Goal: Information Seeking & Learning: Learn about a topic

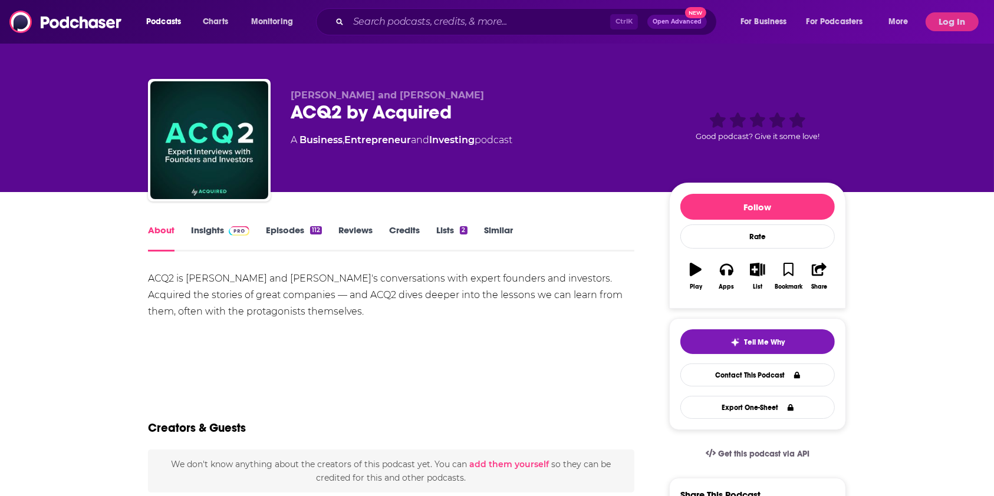
click at [219, 233] on link "Insights" at bounding box center [220, 238] width 58 height 27
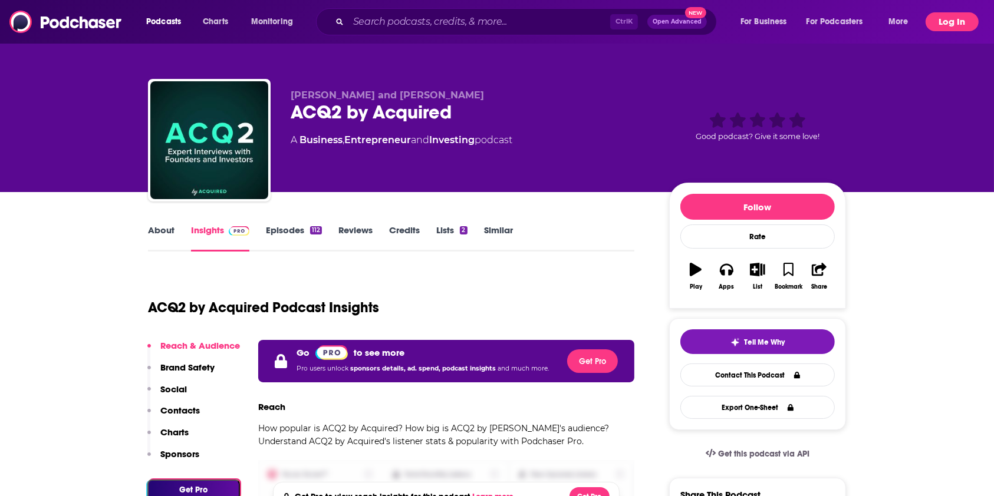
click at [957, 21] on button "Log In" at bounding box center [952, 21] width 53 height 19
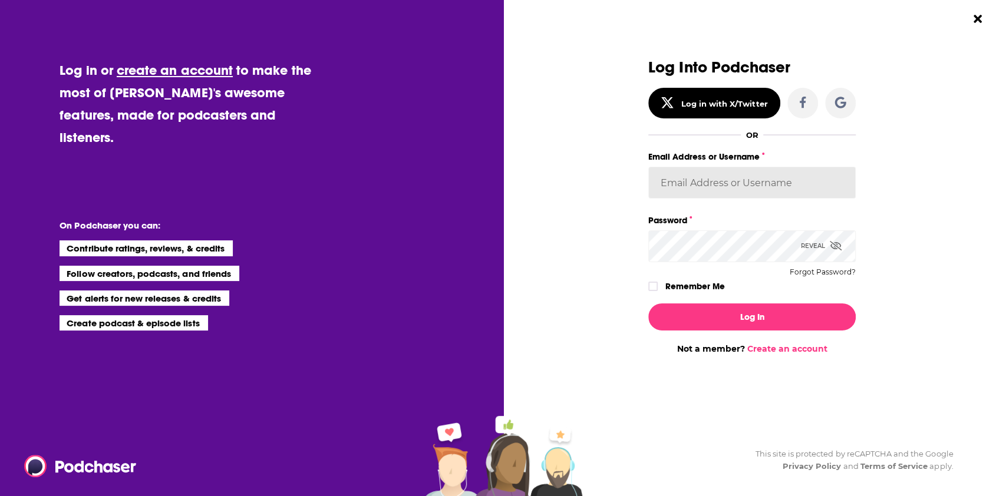
click at [752, 185] on input "Email Address or Username" at bounding box center [753, 183] width 208 height 32
click at [752, 183] on input "Email Address or Username" at bounding box center [753, 183] width 208 height 32
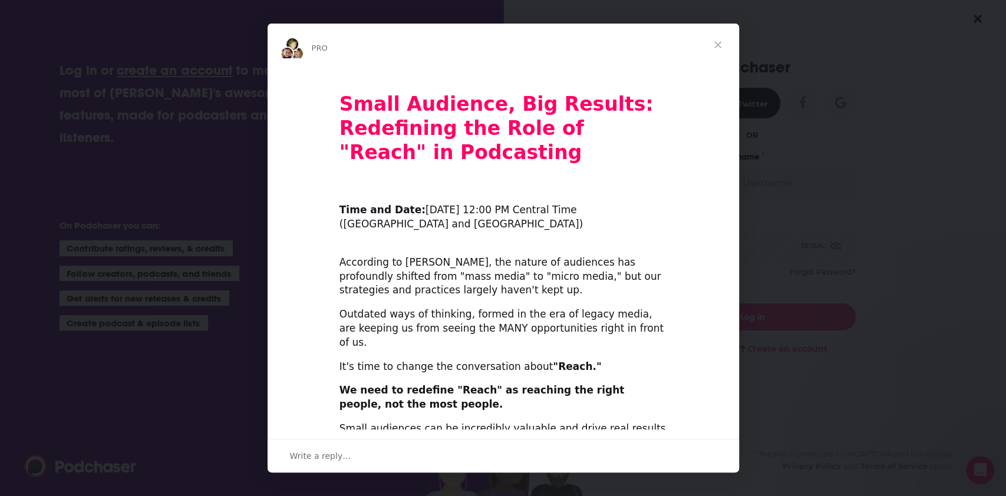
click at [715, 50] on span "Close" at bounding box center [718, 45] width 42 height 42
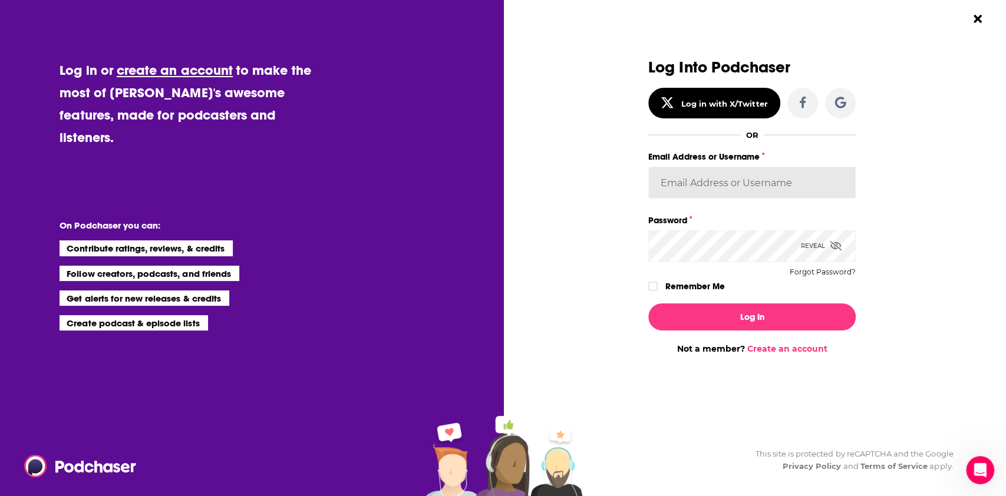
click at [726, 187] on input "Email Address or Username" at bounding box center [753, 183] width 208 height 32
type input "Morgan16"
click at [649, 304] on button "Log In" at bounding box center [753, 317] width 208 height 27
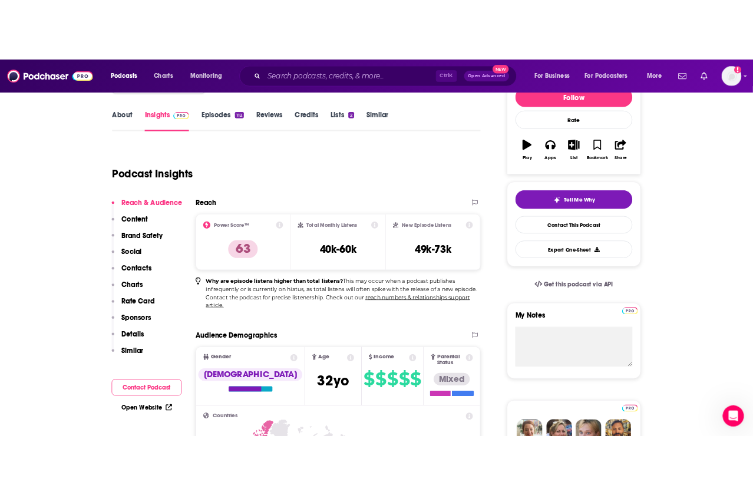
scroll to position [177, 0]
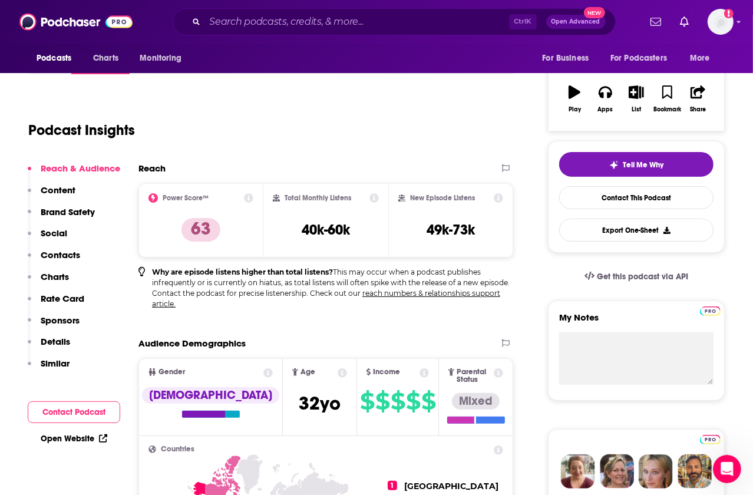
click at [330, 129] on div "Podcast Insights" at bounding box center [266, 123] width 476 height 60
click at [401, 19] on input "Search podcasts, credits, & more..." at bounding box center [357, 21] width 304 height 19
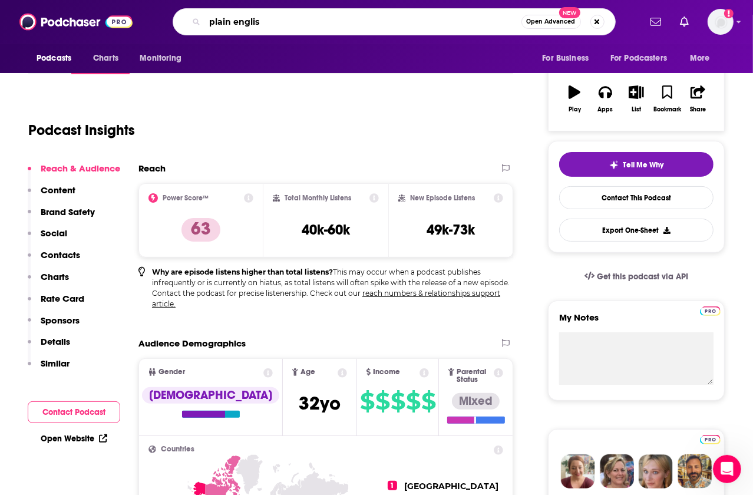
type input "plain english"
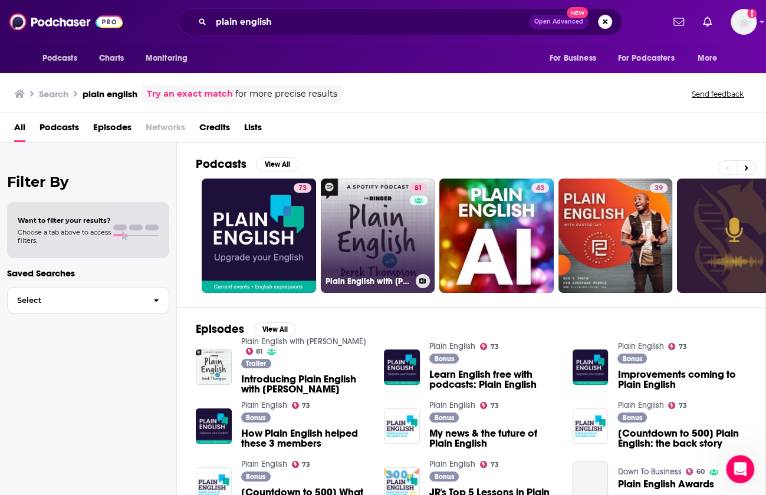
click at [368, 217] on link "81 Plain English with [PERSON_NAME]" at bounding box center [378, 236] width 114 height 114
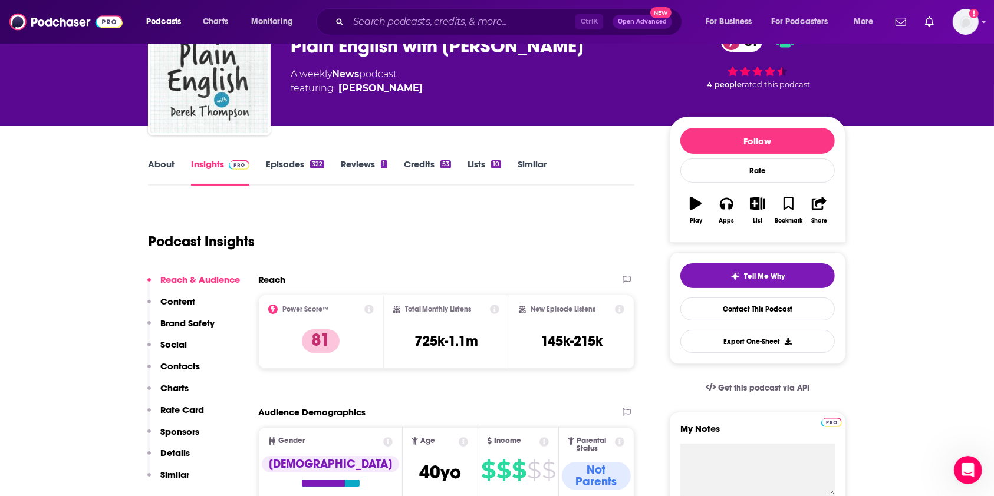
scroll to position [78, 0]
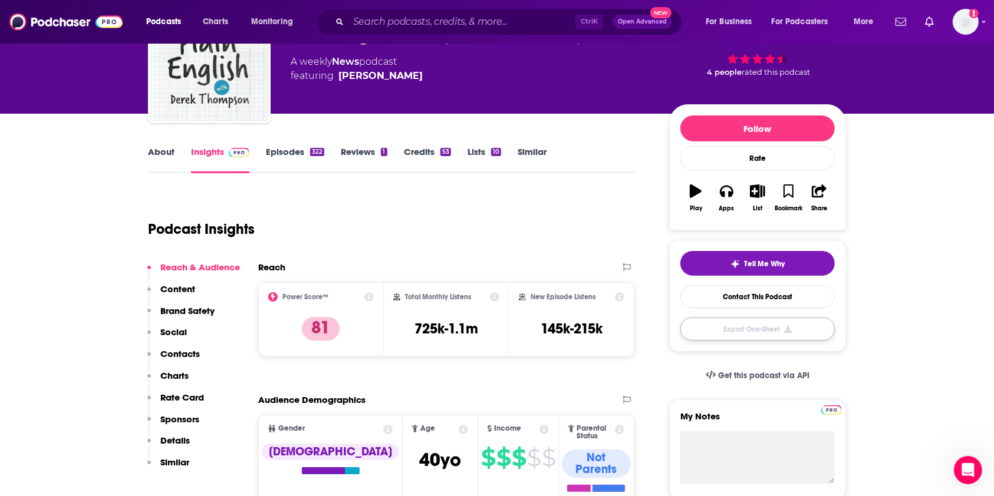
click at [778, 328] on button "Export One-Sheet" at bounding box center [757, 329] width 154 height 23
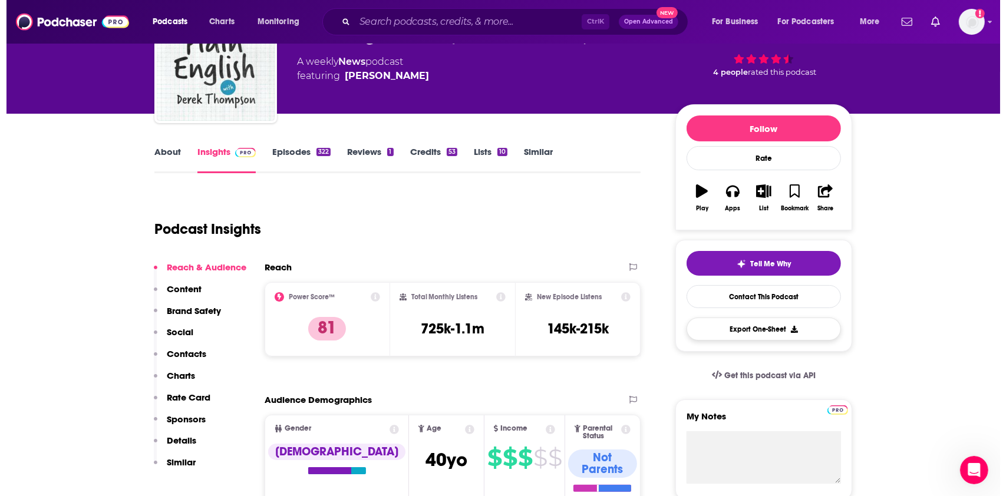
scroll to position [0, 0]
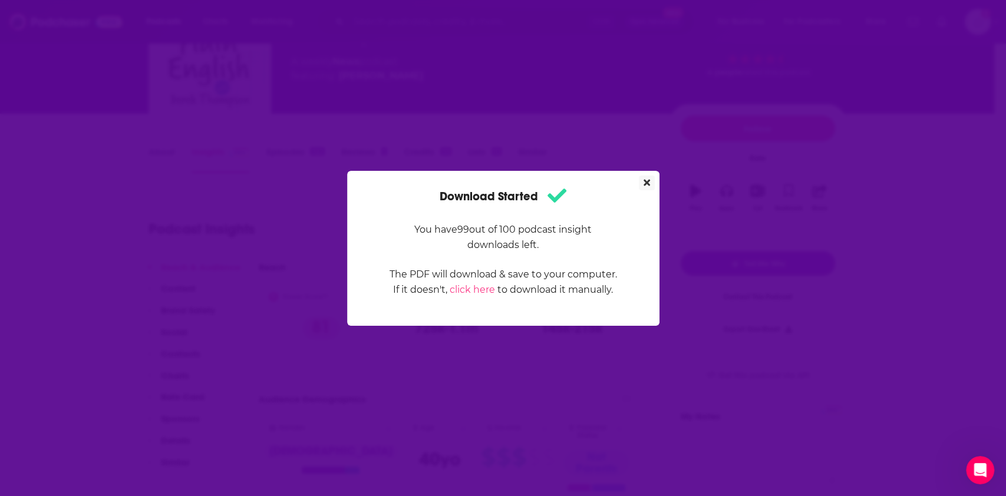
click at [650, 178] on icon "Close" at bounding box center [647, 182] width 6 height 9
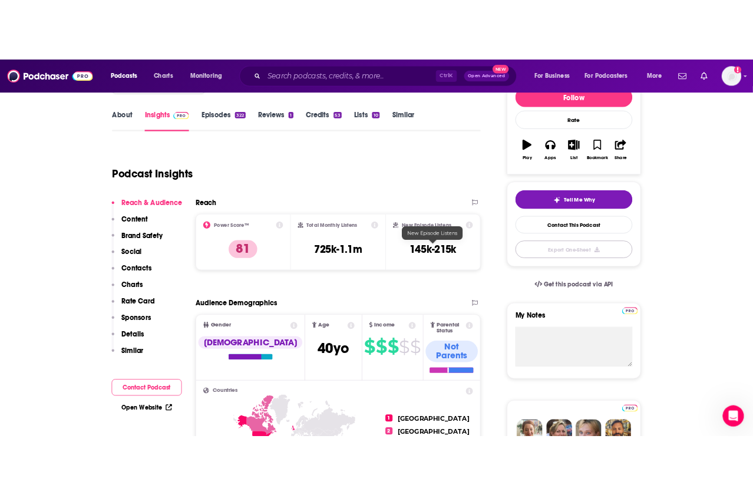
scroll to position [236, 0]
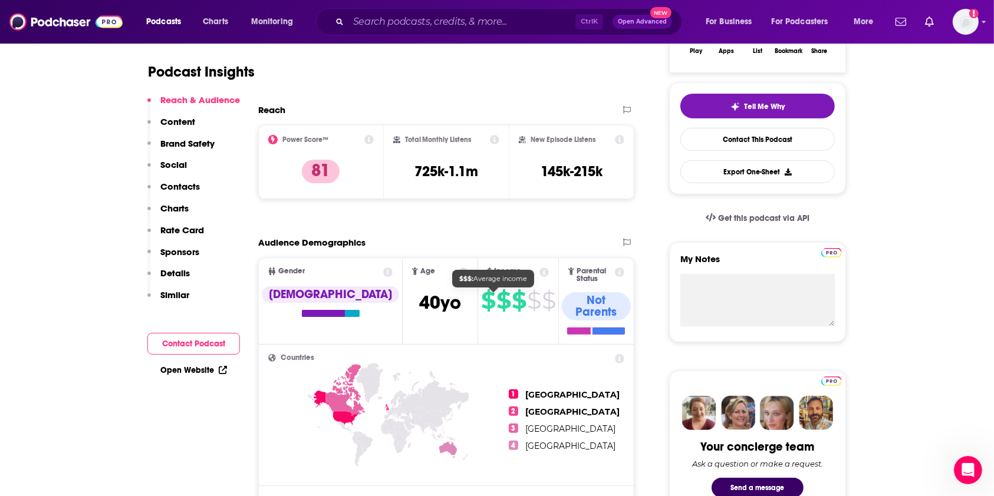
click at [496, 298] on span "$" at bounding box center [503, 300] width 14 height 19
click at [495, 277] on span "Income $ $ $ $ $" at bounding box center [518, 300] width 80 height 85
click at [539, 271] on icon at bounding box center [543, 272] width 9 height 9
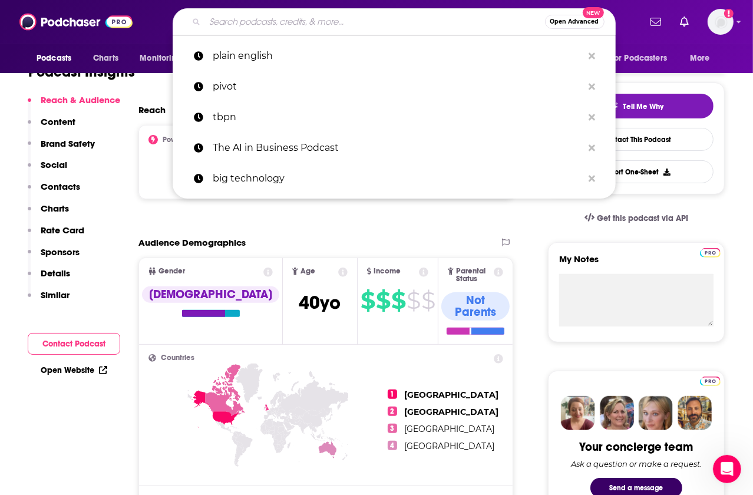
click at [261, 16] on input "Search podcasts, credits, & more..." at bounding box center [375, 21] width 340 height 19
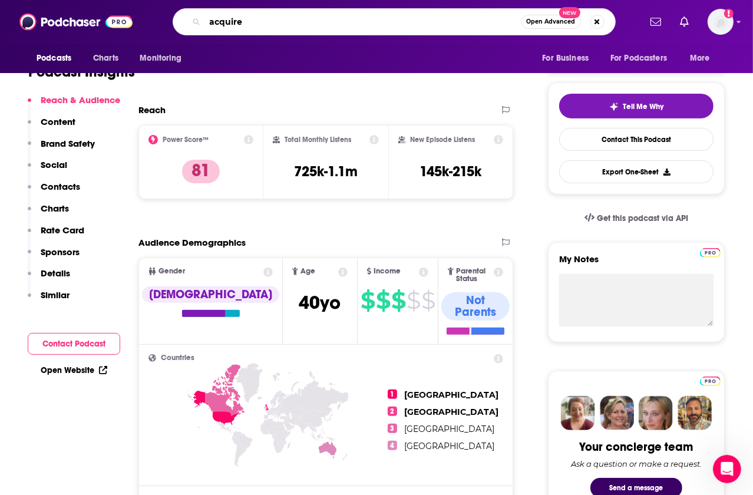
type input "acquired"
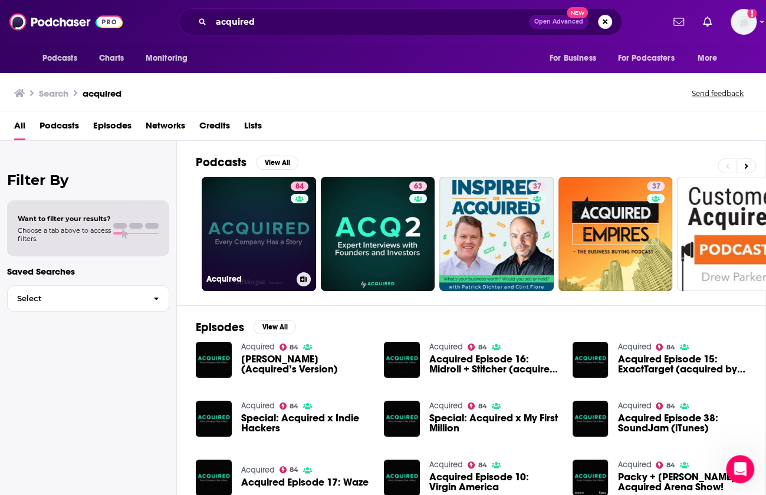
click at [284, 223] on link "84 Acquired" at bounding box center [259, 234] width 114 height 114
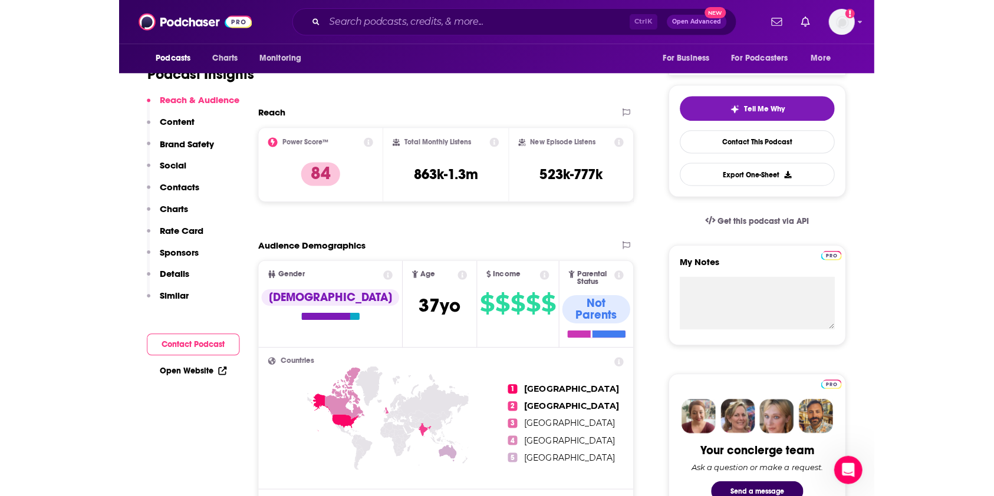
scroll to position [236, 0]
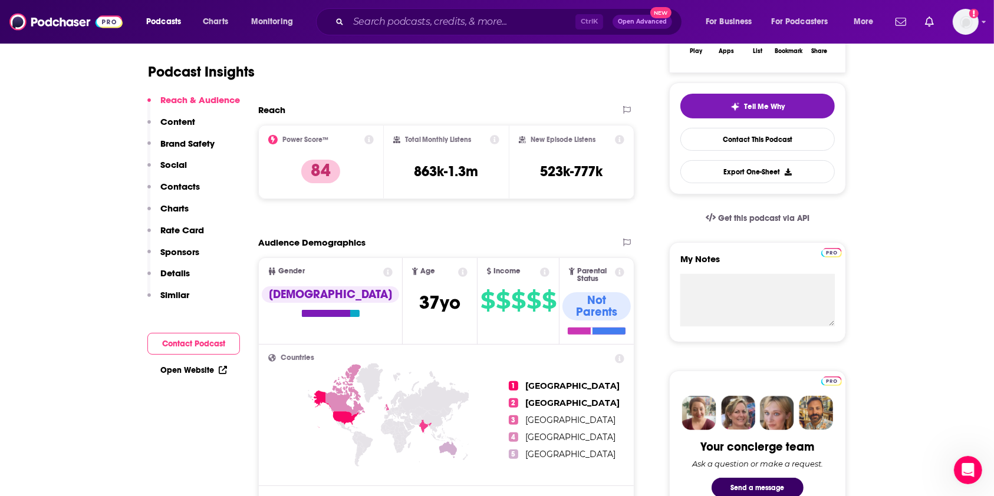
click at [493, 271] on span "Income" at bounding box center [506, 272] width 27 height 8
click at [496, 302] on span "$" at bounding box center [503, 300] width 14 height 19
drag, startPoint x: 492, startPoint y: 304, endPoint x: 496, endPoint y: 284, distance: 19.9
click at [511, 302] on span "$" at bounding box center [518, 300] width 14 height 19
click at [497, 279] on span "Income $ $ $ $ $" at bounding box center [518, 300] width 81 height 85
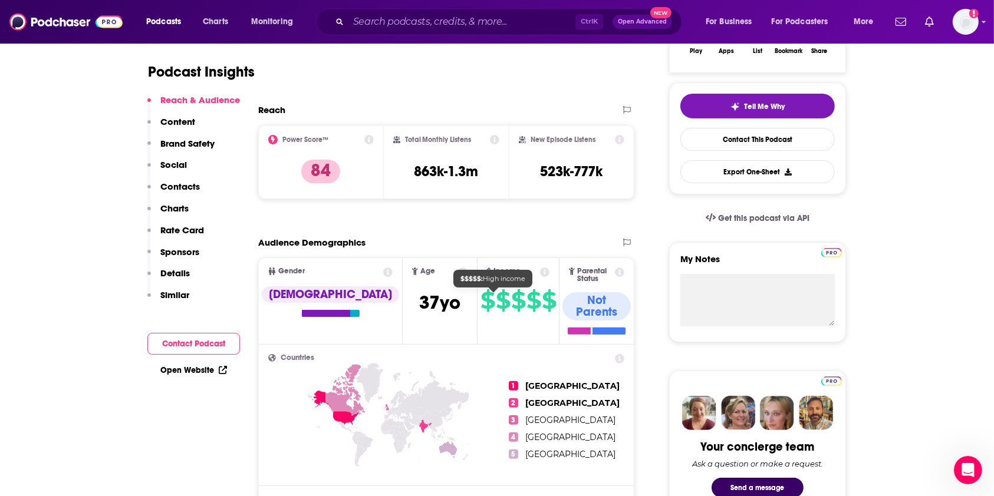
click at [526, 307] on span "$" at bounding box center [533, 300] width 14 height 19
click at [540, 271] on icon at bounding box center [544, 272] width 9 height 9
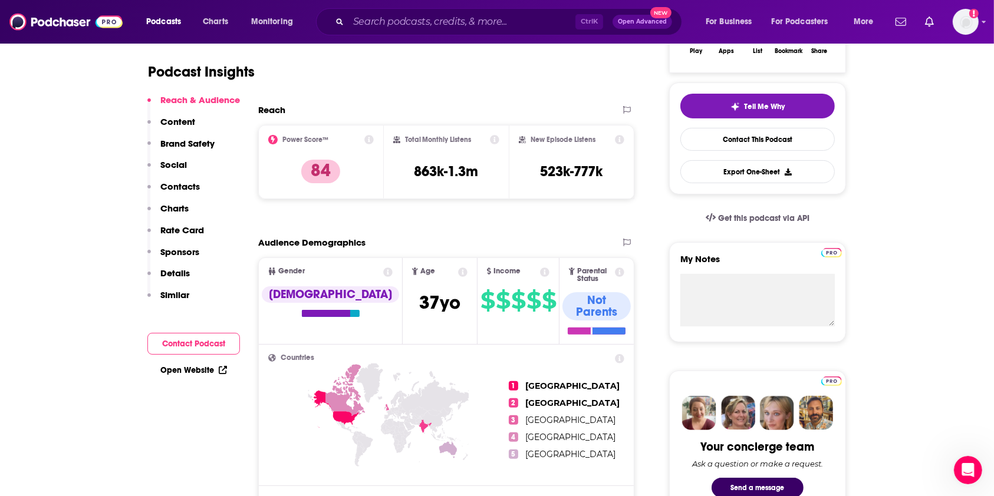
click at [540, 271] on icon at bounding box center [544, 272] width 9 height 9
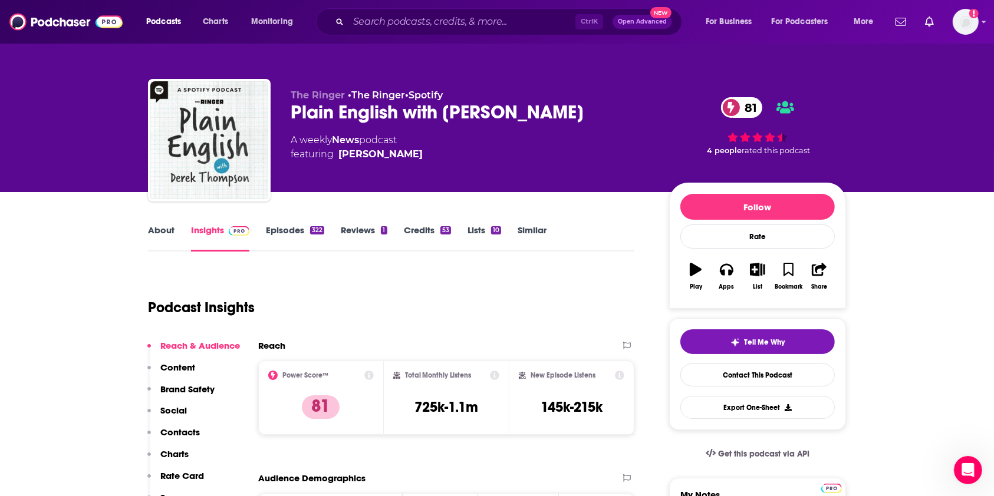
scroll to position [314, 0]
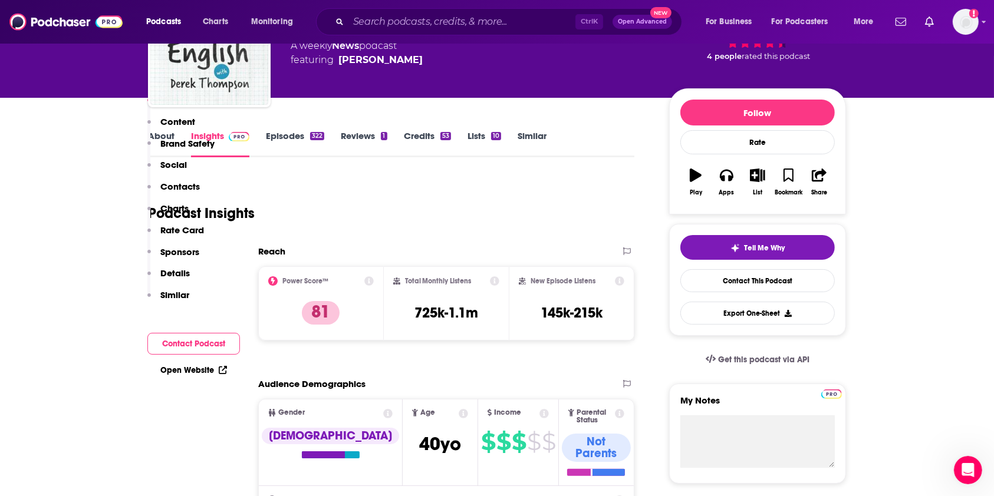
scroll to position [0, 0]
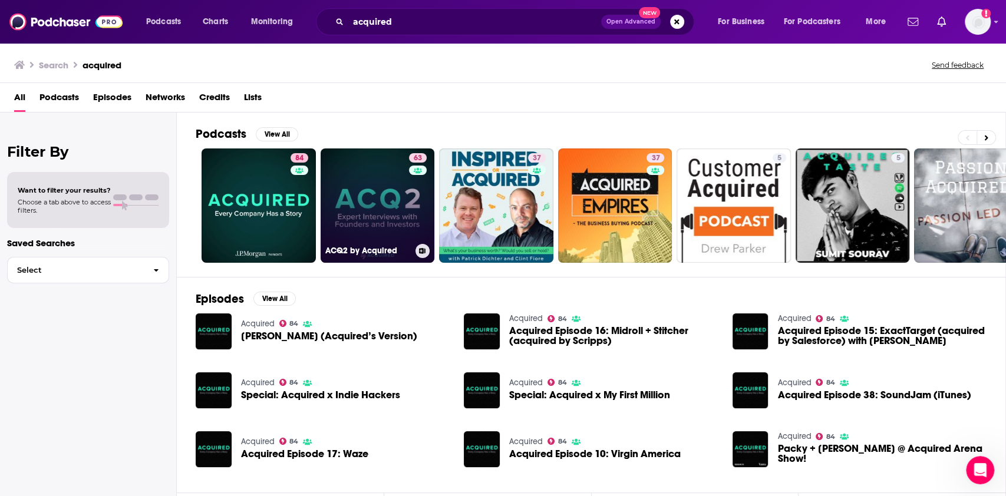
click at [390, 198] on link "63 ACQ2 by Acquired" at bounding box center [378, 206] width 114 height 114
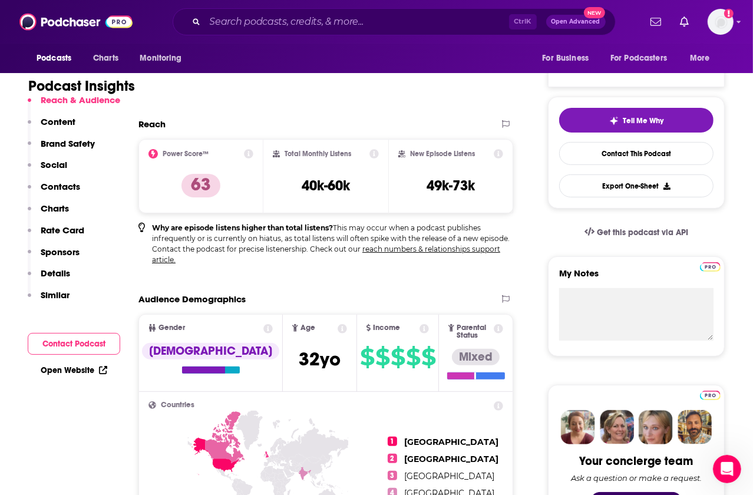
scroll to position [236, 0]
